Goal: Task Accomplishment & Management: Manage account settings

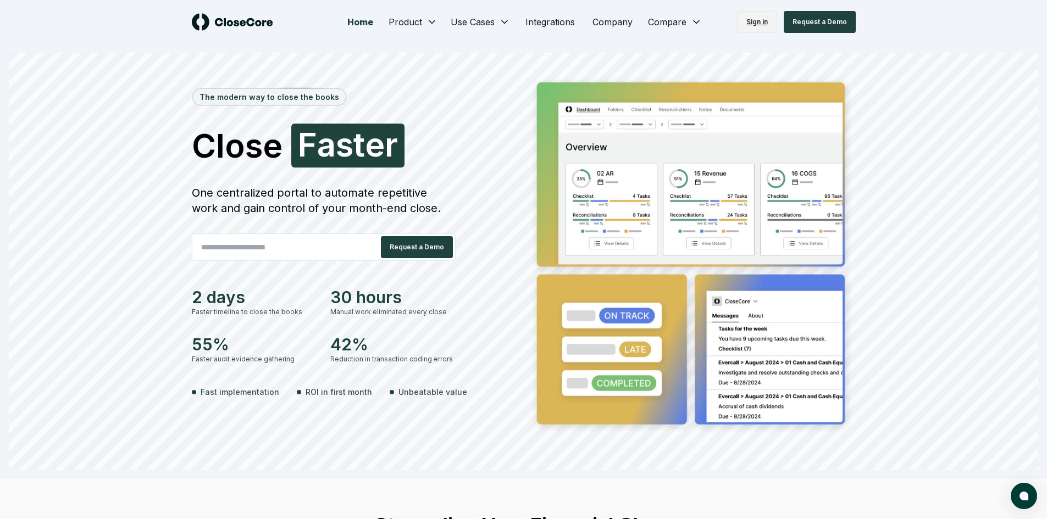
click at [743, 18] on link "Sign in" at bounding box center [757, 22] width 40 height 22
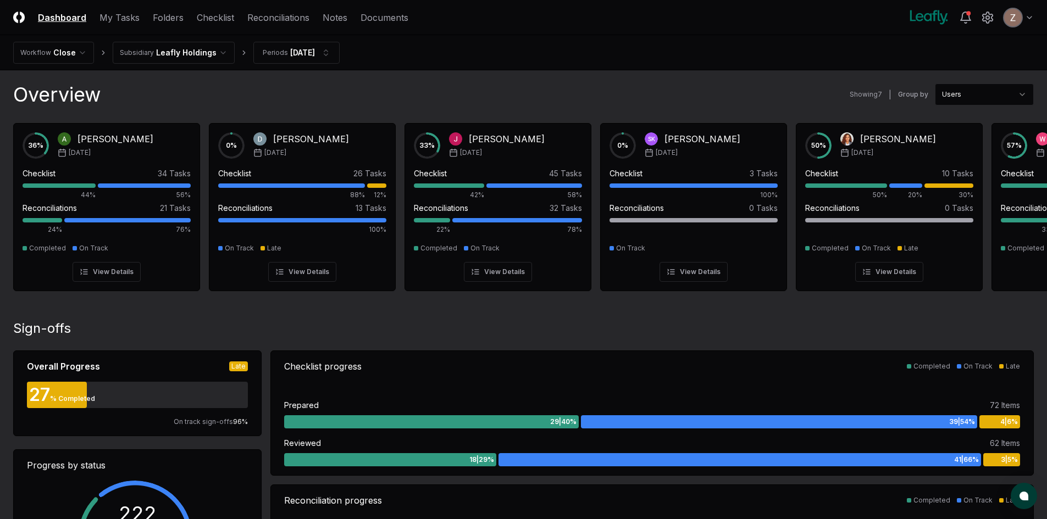
click at [142, 27] on header "CloseCore Dashboard My Tasks Folders Checklist Reconciliations Notes Documents …" at bounding box center [523, 17] width 1047 height 35
click at [138, 24] on header "CloseCore Dashboard My Tasks Folders Checklist Reconciliations Notes Documents …" at bounding box center [523, 17] width 1047 height 35
click at [126, 17] on link "My Tasks" at bounding box center [119, 17] width 40 height 13
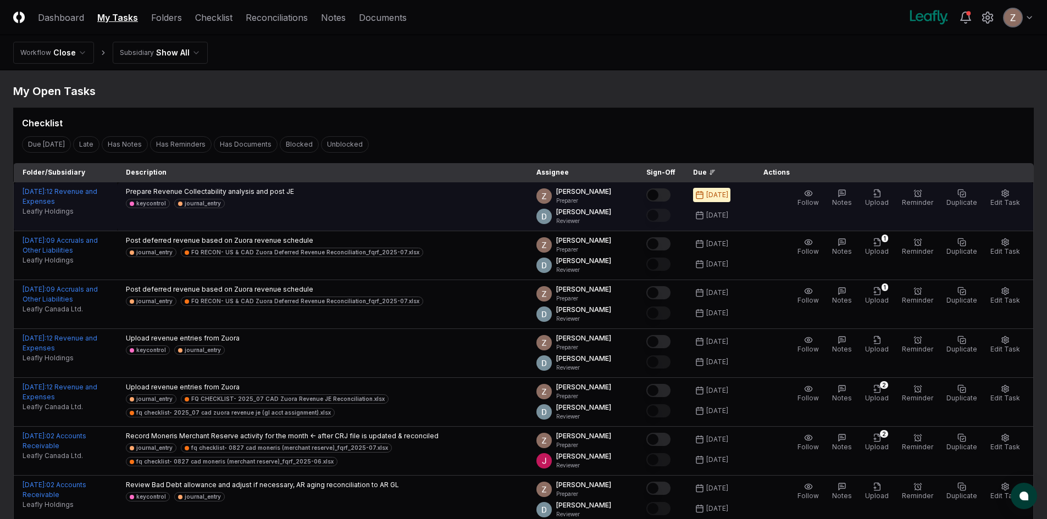
click at [670, 197] on button "Mark complete" at bounding box center [658, 195] width 24 height 13
click at [889, 204] on span "Upload" at bounding box center [877, 202] width 24 height 8
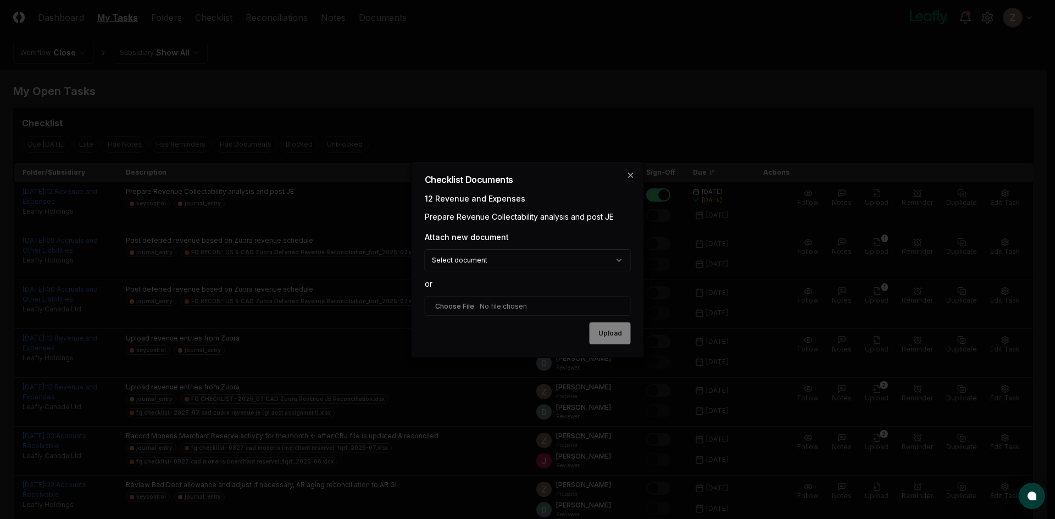
click at [487, 308] on input "file" at bounding box center [528, 306] width 206 height 20
type input "**********"
click at [606, 339] on button "Upload" at bounding box center [610, 334] width 41 height 22
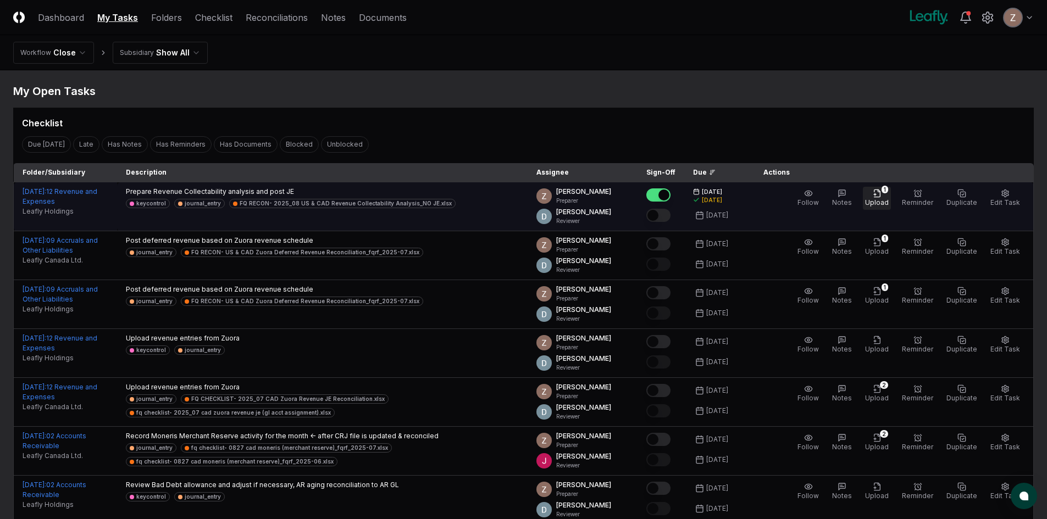
click at [882, 196] on icon "button" at bounding box center [877, 193] width 9 height 9
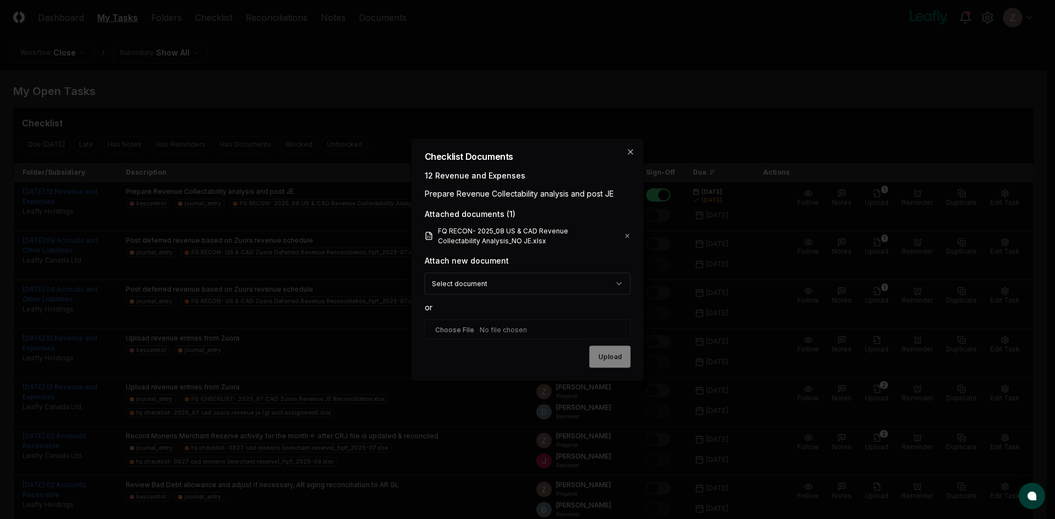
click at [496, 329] on input "file" at bounding box center [528, 329] width 206 height 20
type input "**********"
click at [599, 361] on button "Upload" at bounding box center [610, 358] width 41 height 22
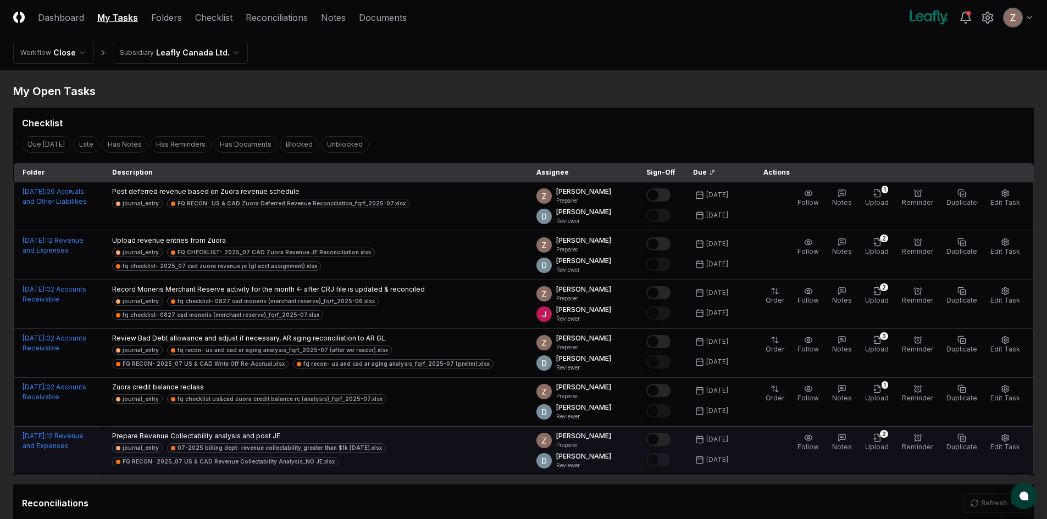
click at [671, 438] on button "Mark complete" at bounding box center [658, 439] width 24 height 13
click at [882, 442] on icon "button" at bounding box center [877, 438] width 9 height 9
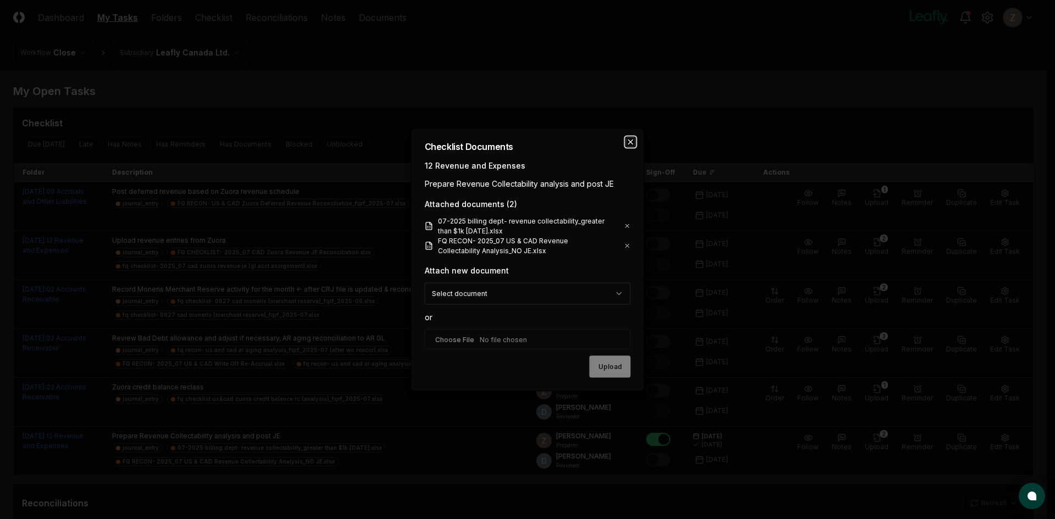
click at [633, 140] on icon "button" at bounding box center [631, 141] width 9 height 9
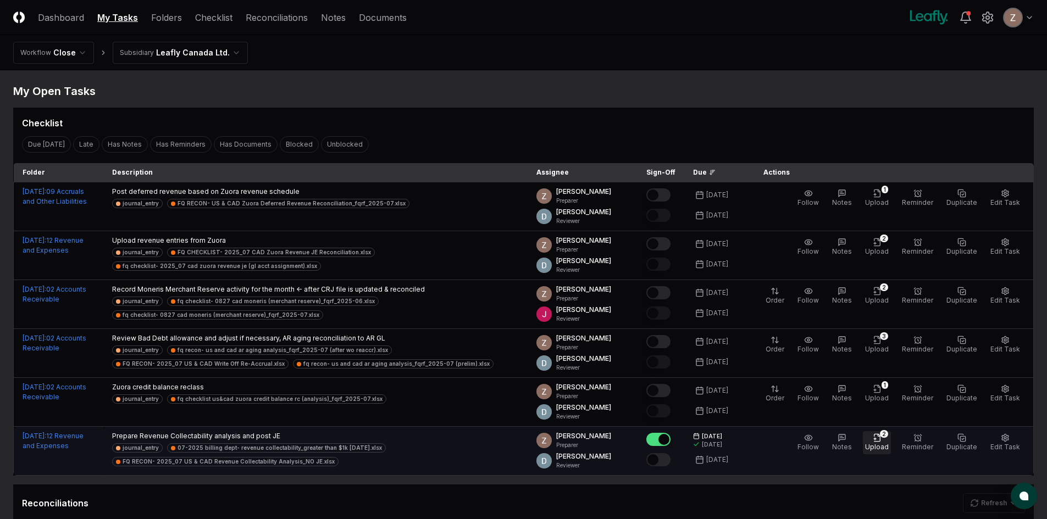
click at [884, 446] on span "Upload" at bounding box center [877, 447] width 24 height 8
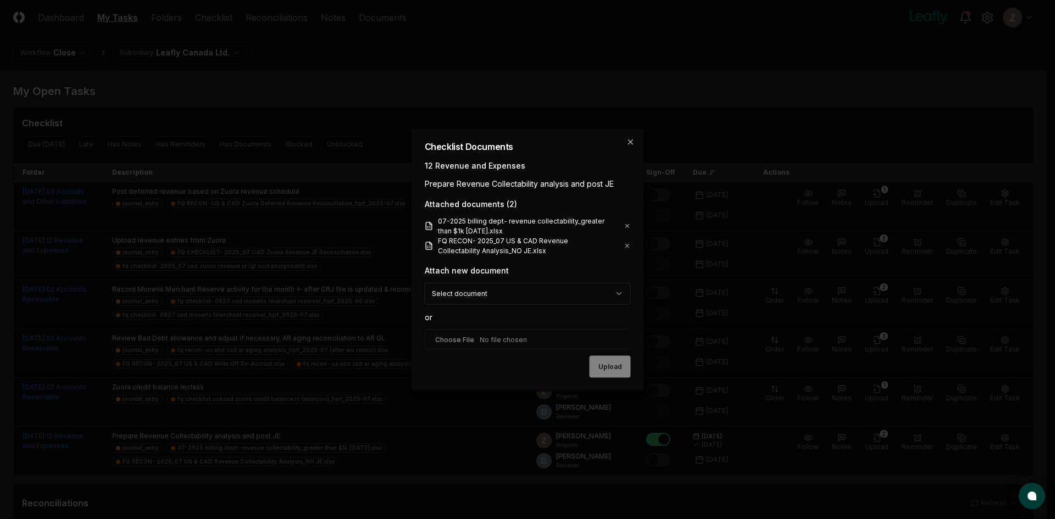
click at [628, 246] on icon at bounding box center [627, 245] width 3 height 3
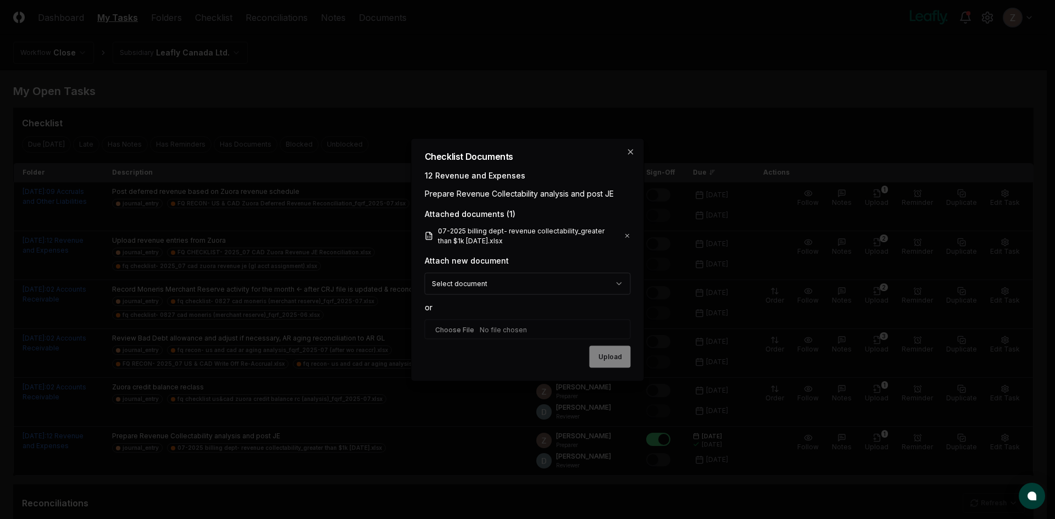
click at [627, 233] on icon at bounding box center [627, 235] width 7 height 9
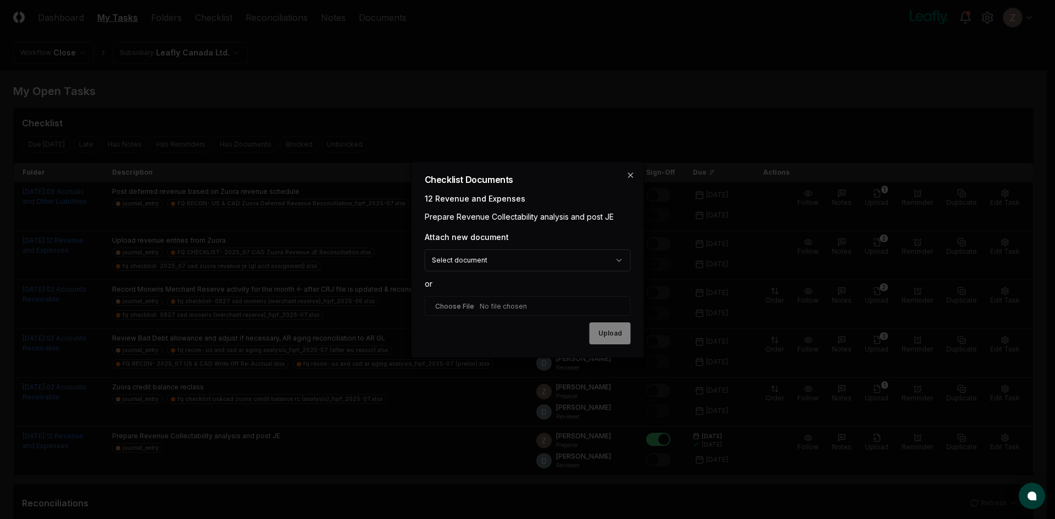
click at [458, 305] on input "file" at bounding box center [528, 306] width 206 height 20
type input "**********"
click at [616, 338] on button "Upload" at bounding box center [610, 334] width 41 height 22
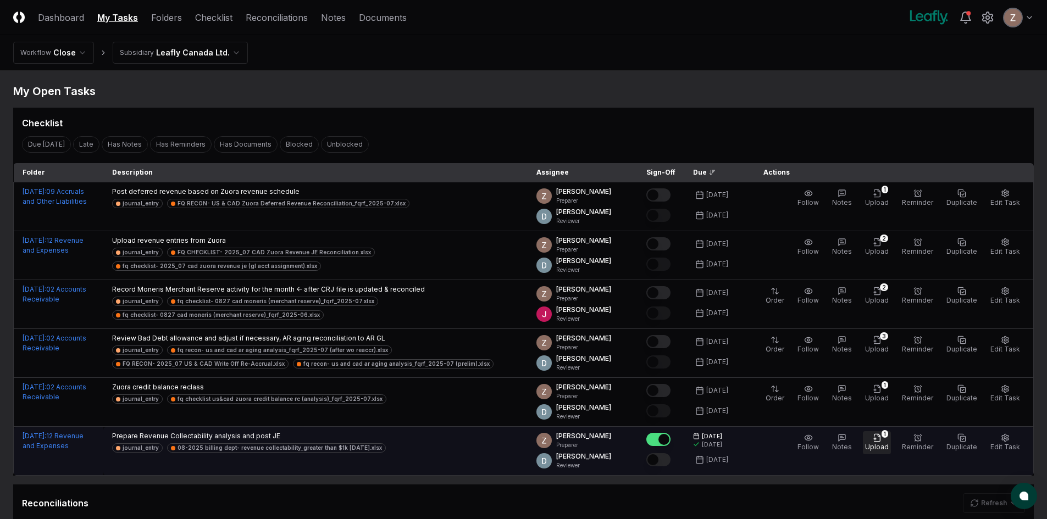
click at [884, 447] on span "Upload" at bounding box center [877, 447] width 24 height 8
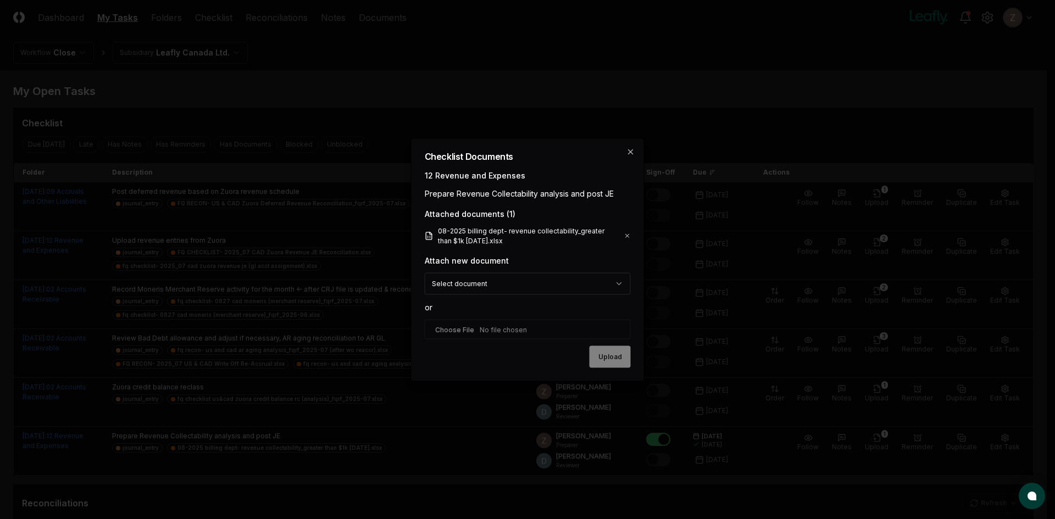
click at [481, 326] on input "file" at bounding box center [528, 329] width 206 height 20
type input "**********"
click at [611, 363] on button "Upload" at bounding box center [610, 358] width 41 height 22
